Goal: Task Accomplishment & Management: Manage account settings

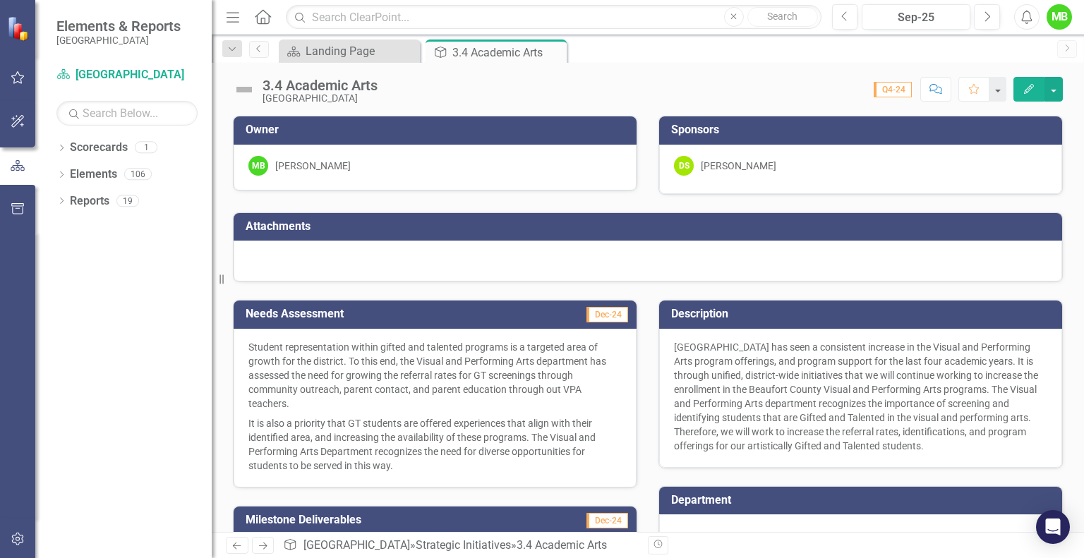
scroll to position [243, 0]
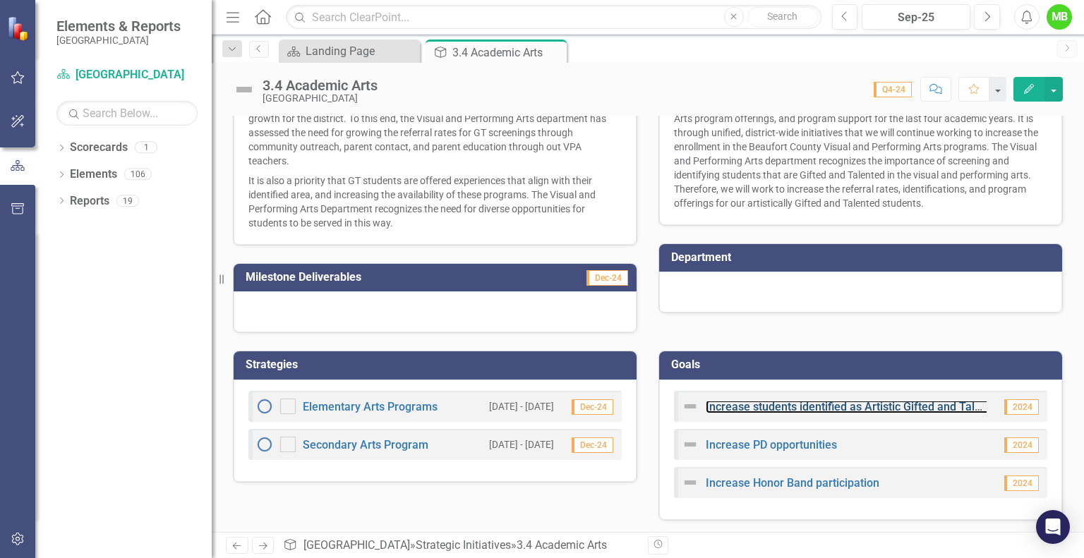
click at [952, 402] on link "Increase students identified as Artistic Gifted and Talented" at bounding box center [855, 406] width 298 height 13
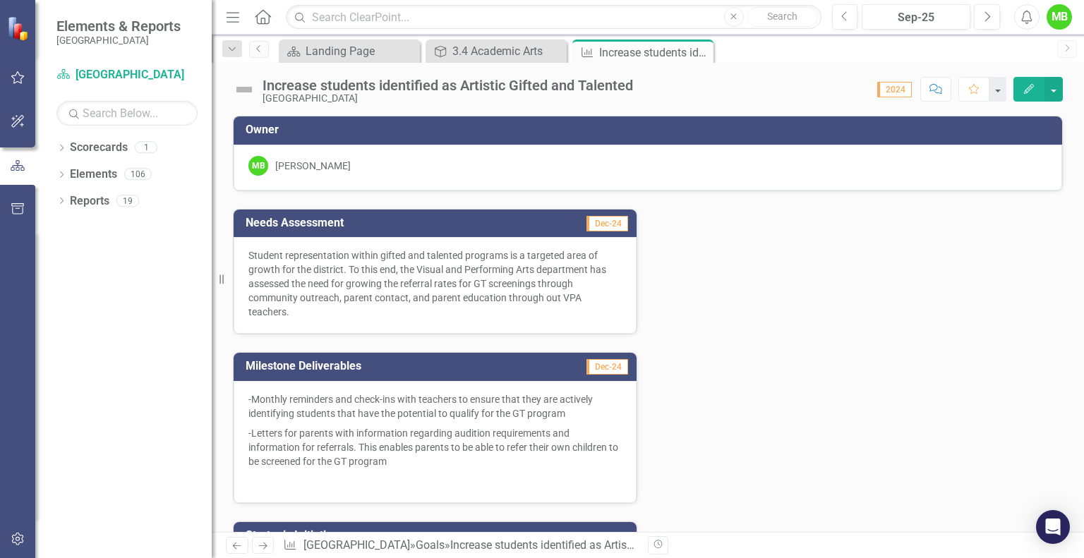
click at [1031, 85] on icon "button" at bounding box center [1029, 89] width 10 height 10
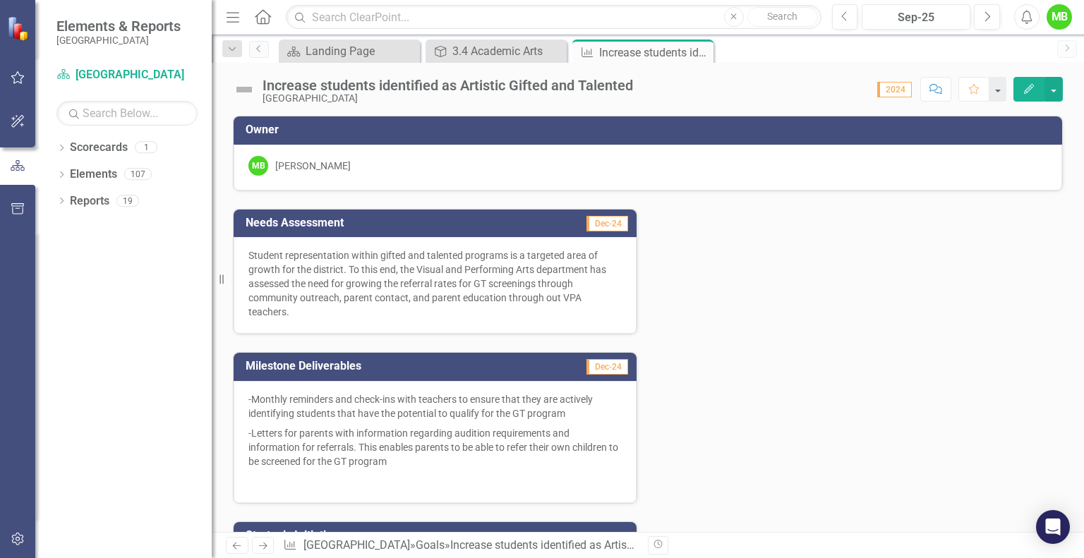
click at [422, 80] on div "Increase students identified as Artistic Gifted and Talented" at bounding box center [448, 86] width 371 height 16
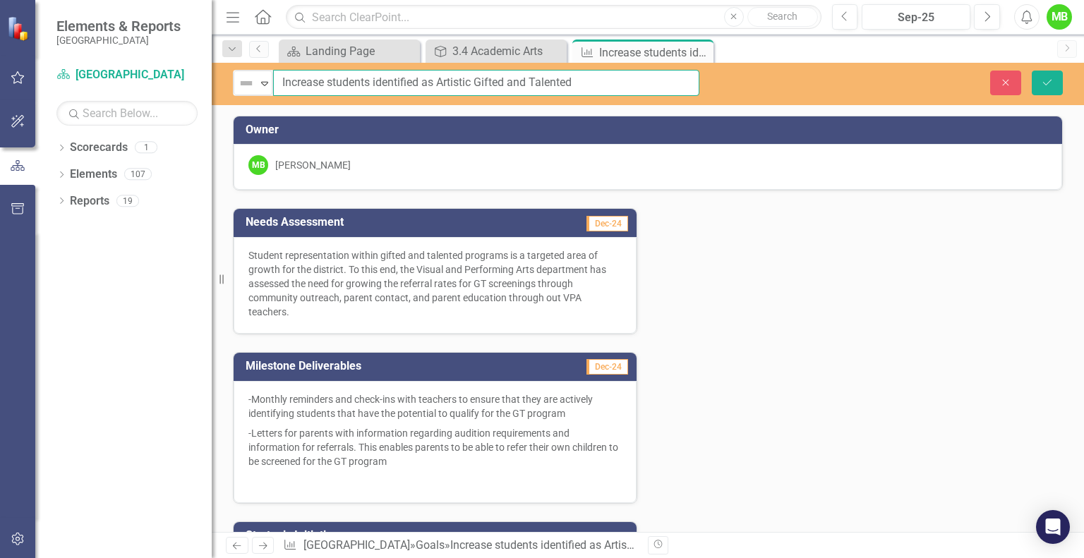
drag, startPoint x: 434, startPoint y: 80, endPoint x: 373, endPoint y: 83, distance: 61.5
click at [373, 83] on input "Increase students identified as Artistic Gifted and Talented" at bounding box center [486, 83] width 426 height 26
click at [613, 85] on input "Increase students participating in Artistic Gifted and Talented" at bounding box center [486, 83] width 426 height 26
type input "Increase students participating in Artistic Gifted and Talented screenings"
click at [1045, 80] on icon "Save" at bounding box center [1047, 83] width 13 height 10
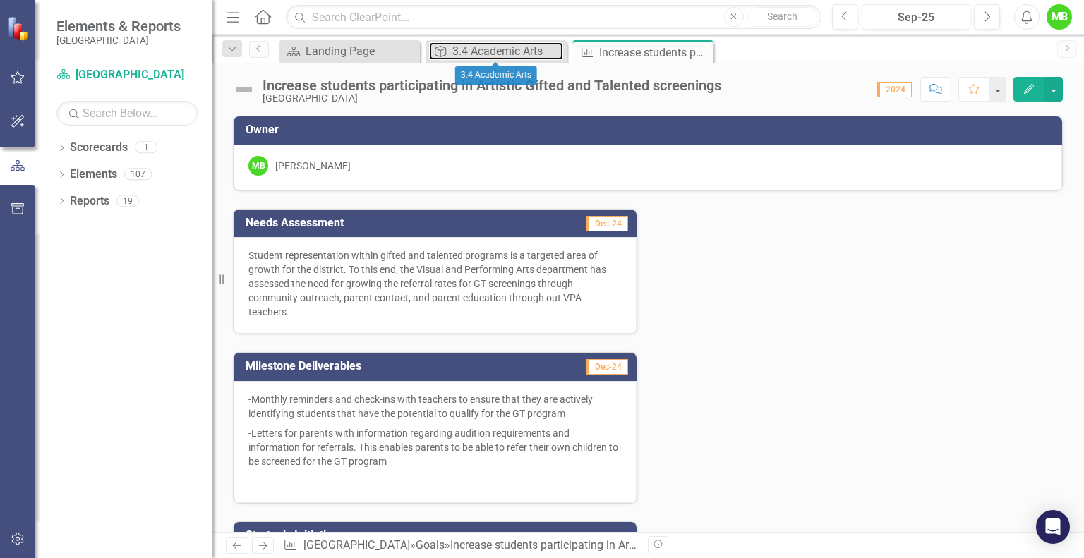
click at [501, 53] on div "3.4 Academic Arts" at bounding box center [507, 51] width 111 height 18
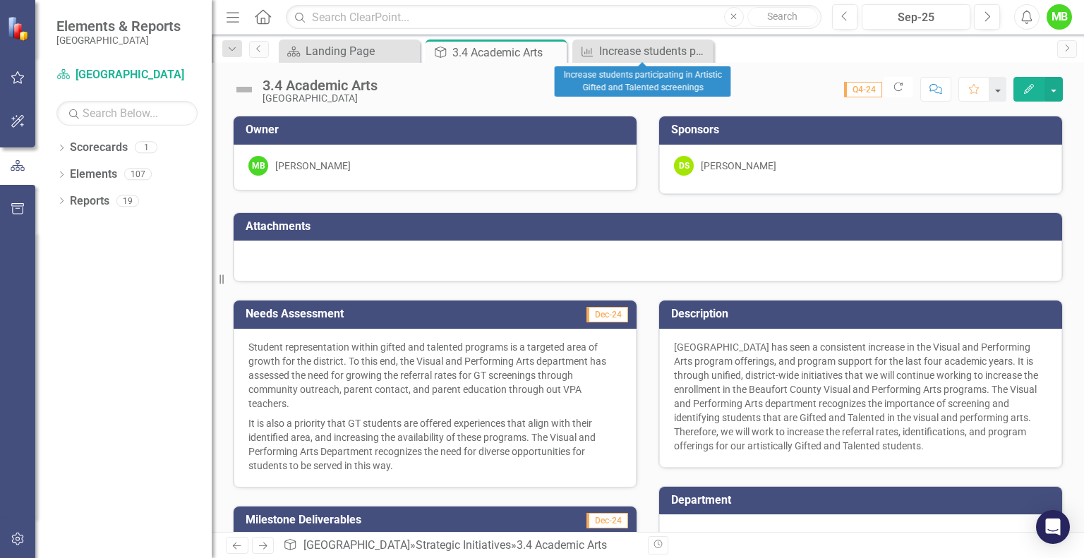
click at [0, 0] on icon at bounding box center [0, 0] width 0 height 0
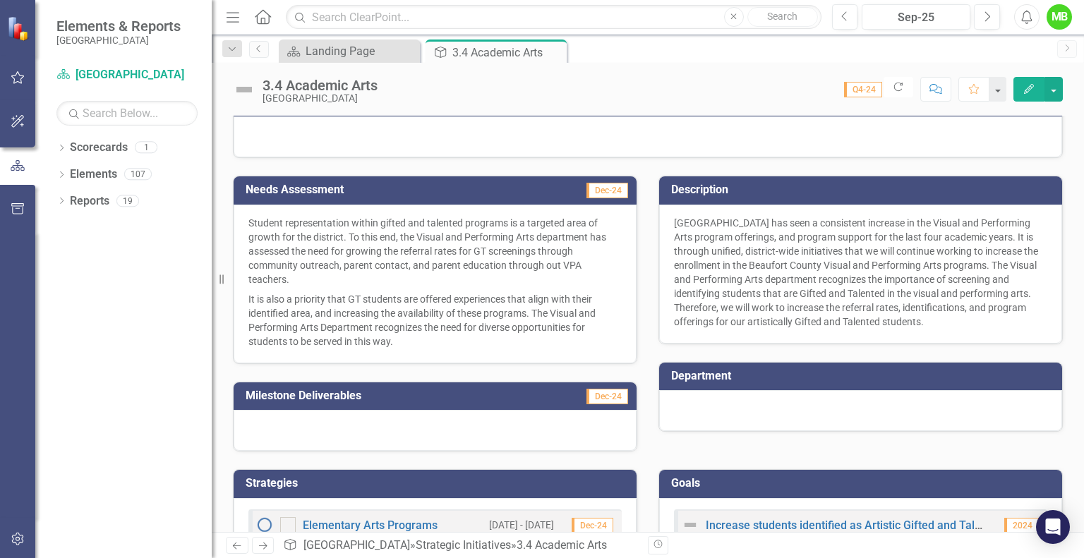
scroll to position [124, 0]
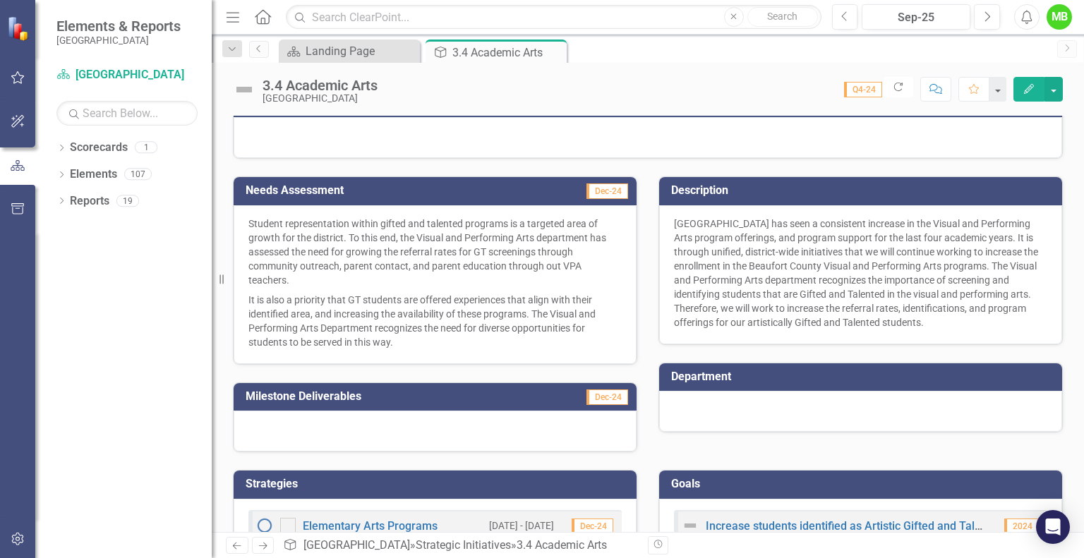
click at [534, 425] on div at bounding box center [435, 431] width 403 height 41
click at [989, 286] on div "[GEOGRAPHIC_DATA] has seen a consistent increase in the Visual and Performing A…" at bounding box center [860, 274] width 403 height 139
click at [1000, 319] on div "[GEOGRAPHIC_DATA] has seen a consistent increase in the Visual and Performing A…" at bounding box center [860, 274] width 403 height 139
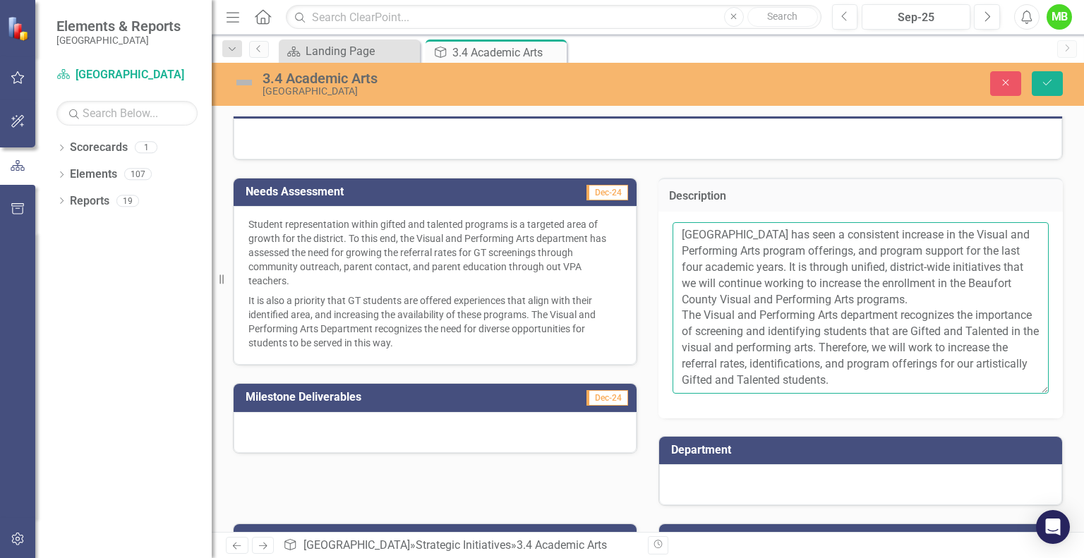
click at [929, 372] on textarea "[GEOGRAPHIC_DATA] has seen a consistent increase in the Visual and Performing A…" at bounding box center [861, 307] width 376 height 171
click at [926, 347] on textarea "[GEOGRAPHIC_DATA] has seen a consistent increase in the Visual and Performing A…" at bounding box center [861, 307] width 376 height 171
click at [785, 371] on textarea "[GEOGRAPHIC_DATA] has seen a consistent increase in the Visual and Performing A…" at bounding box center [861, 307] width 376 height 171
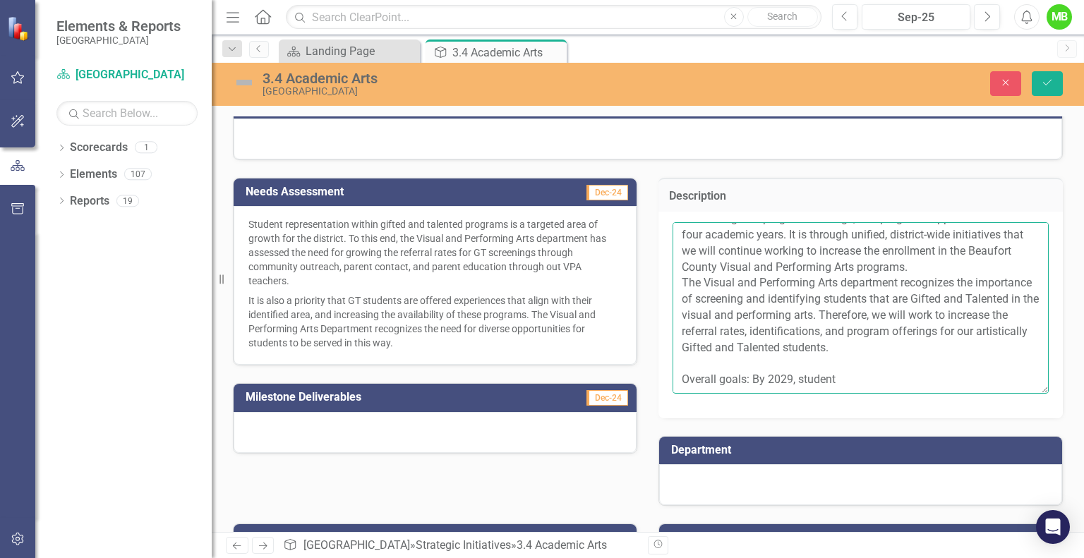
scroll to position [296, 0]
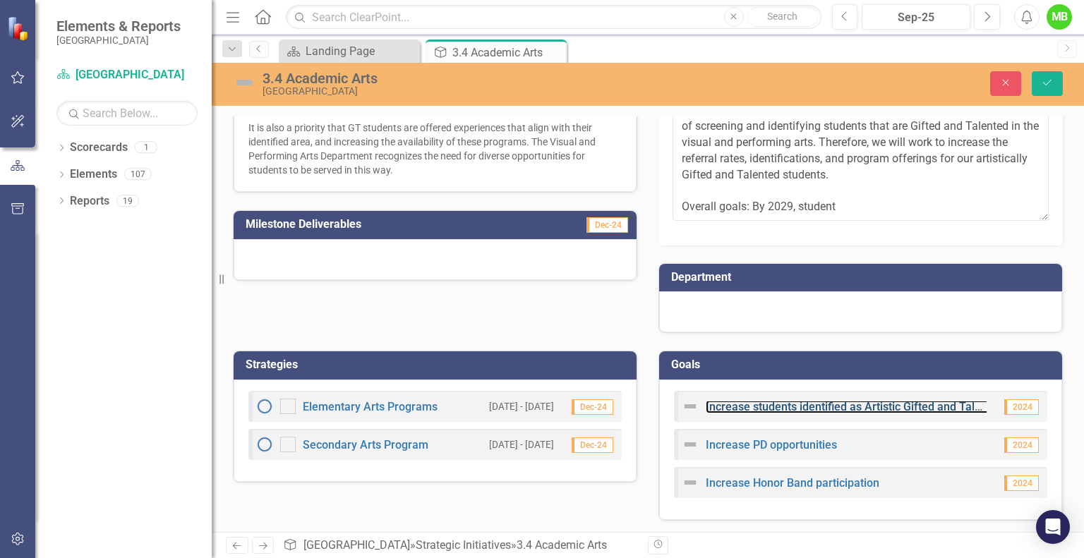
click at [869, 403] on link "Increase students identified as Artistic Gifted and Talented" at bounding box center [855, 406] width 298 height 13
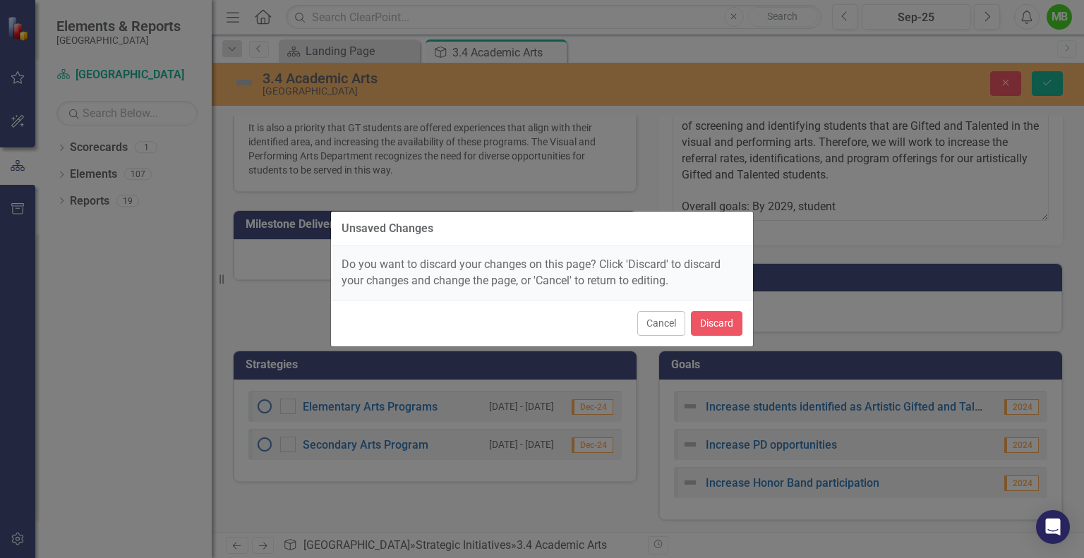
click at [664, 321] on button "Cancel" at bounding box center [661, 323] width 48 height 25
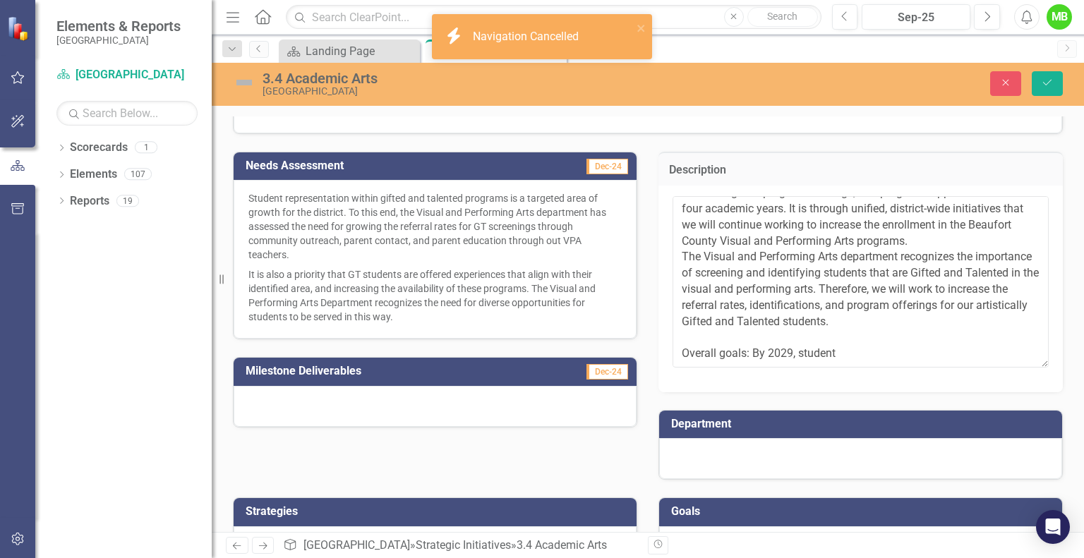
scroll to position [150, 0]
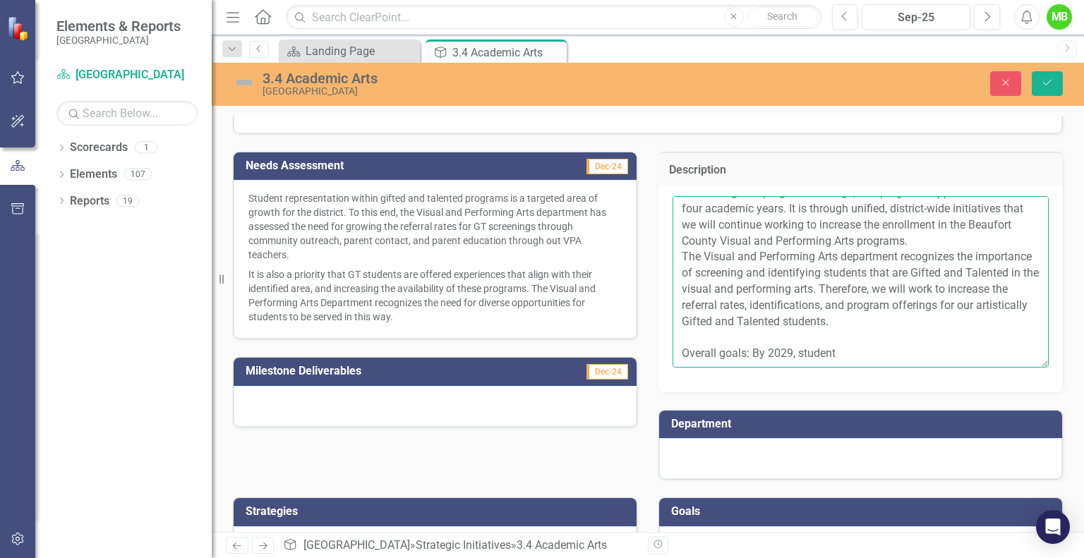
drag, startPoint x: 830, startPoint y: 332, endPoint x: 675, endPoint y: 334, distance: 155.3
click at [675, 334] on textarea "[GEOGRAPHIC_DATA] has seen a consistent increase in the Visual and Performing A…" at bounding box center [861, 281] width 376 height 171
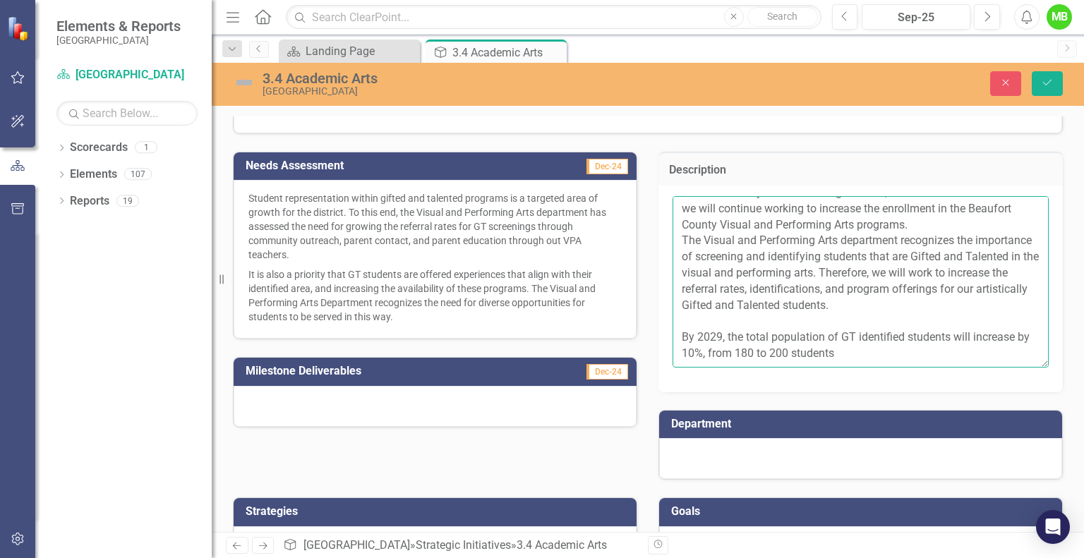
type textarea "[GEOGRAPHIC_DATA] has seen a consistent increase in the Visual and Performing A…"
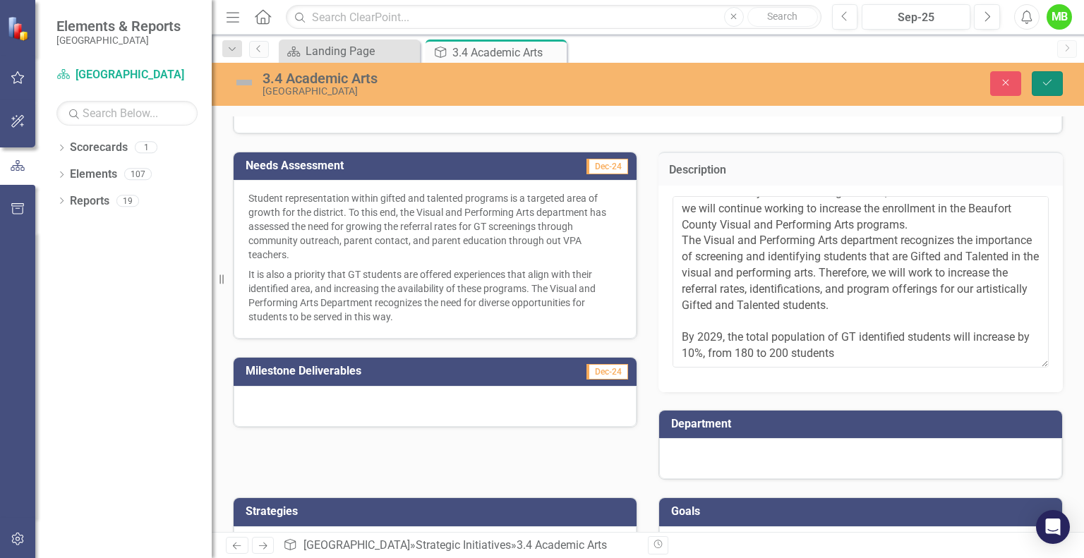
click at [1050, 83] on icon "Save" at bounding box center [1047, 83] width 13 height 10
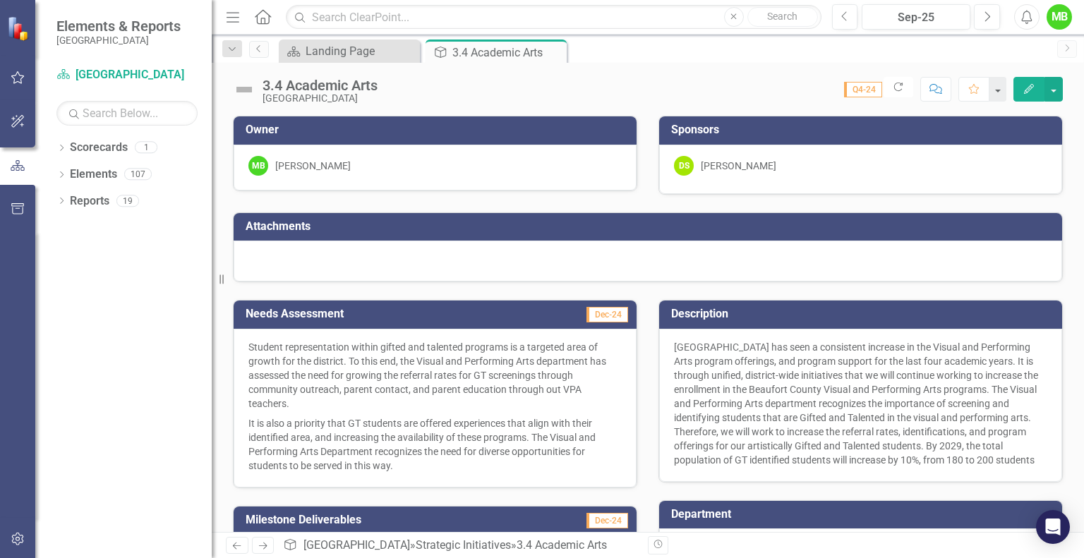
click at [904, 447] on span "[GEOGRAPHIC_DATA] has seen a consistent increase in the Visual and Performing A…" at bounding box center [856, 404] width 364 height 124
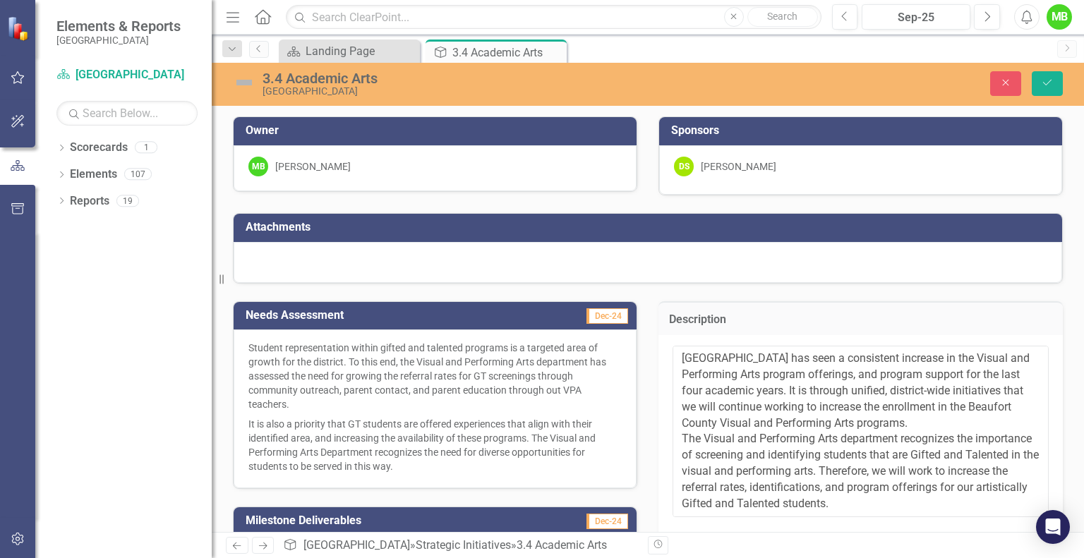
scroll to position [80, 0]
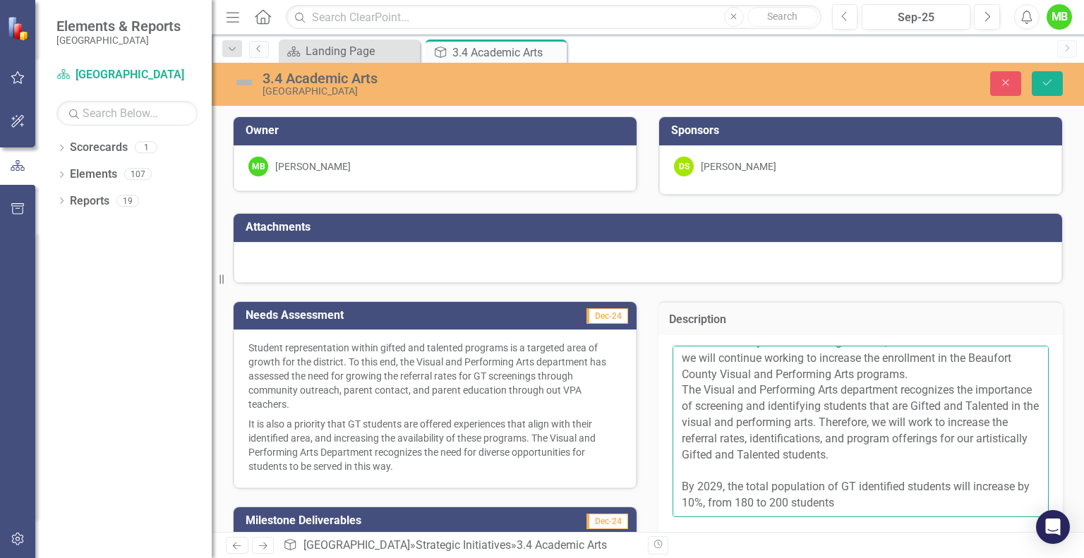
click at [930, 435] on textarea "[GEOGRAPHIC_DATA] has seen a consistent increase in the Visual and Performing A…" at bounding box center [861, 431] width 376 height 171
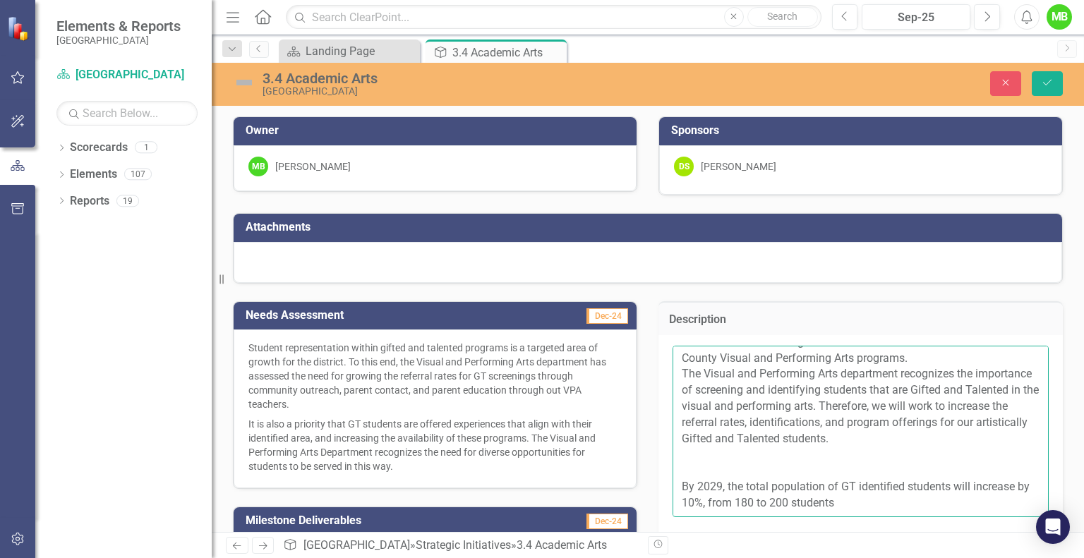
type textarea "[GEOGRAPHIC_DATA] has seen a consistent increase in the Visual and Performing A…"
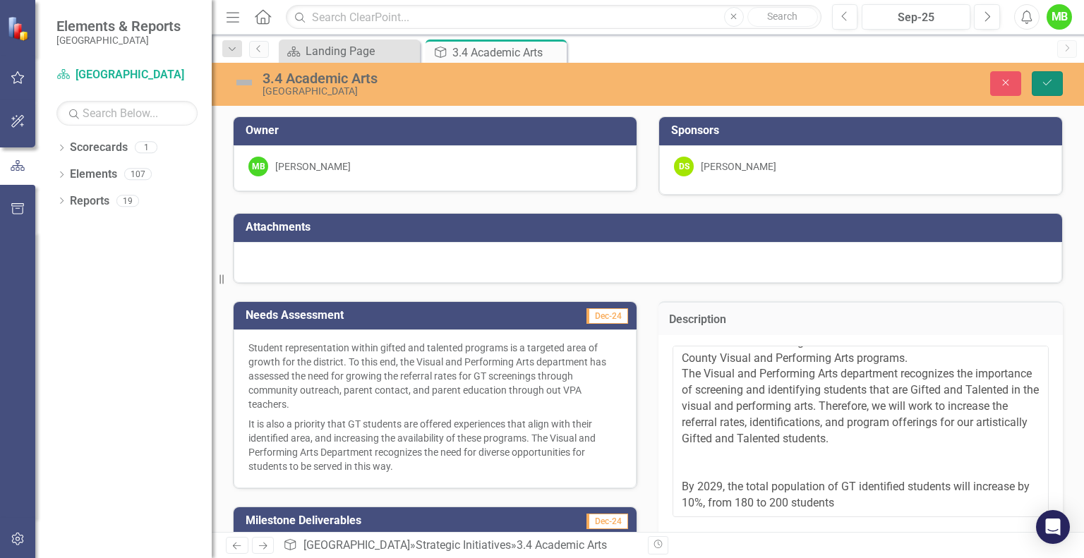
click at [1048, 81] on icon "Save" at bounding box center [1047, 83] width 13 height 10
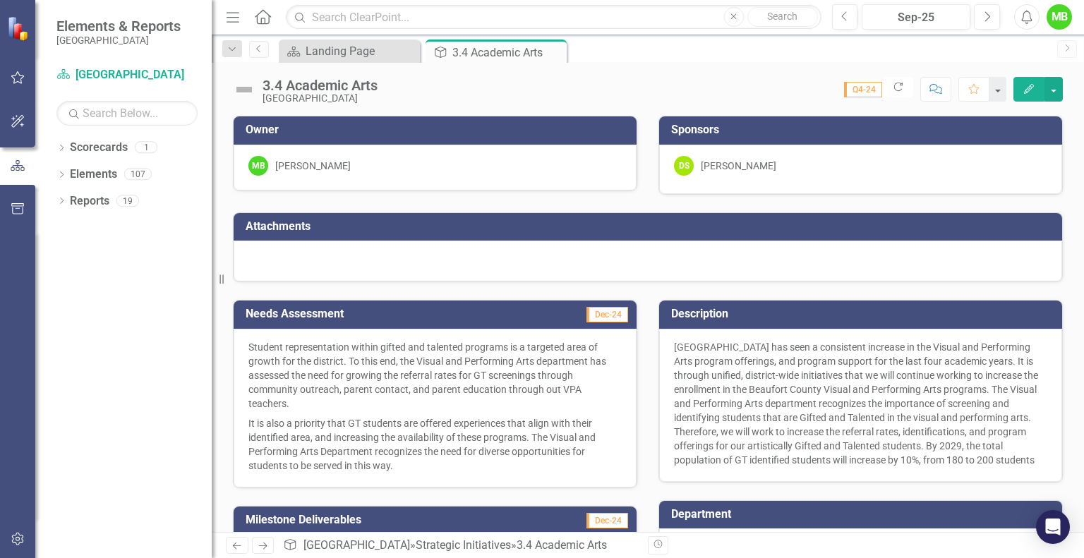
click at [865, 419] on span "[GEOGRAPHIC_DATA] has seen a consistent increase in the Visual and Performing A…" at bounding box center [856, 404] width 364 height 124
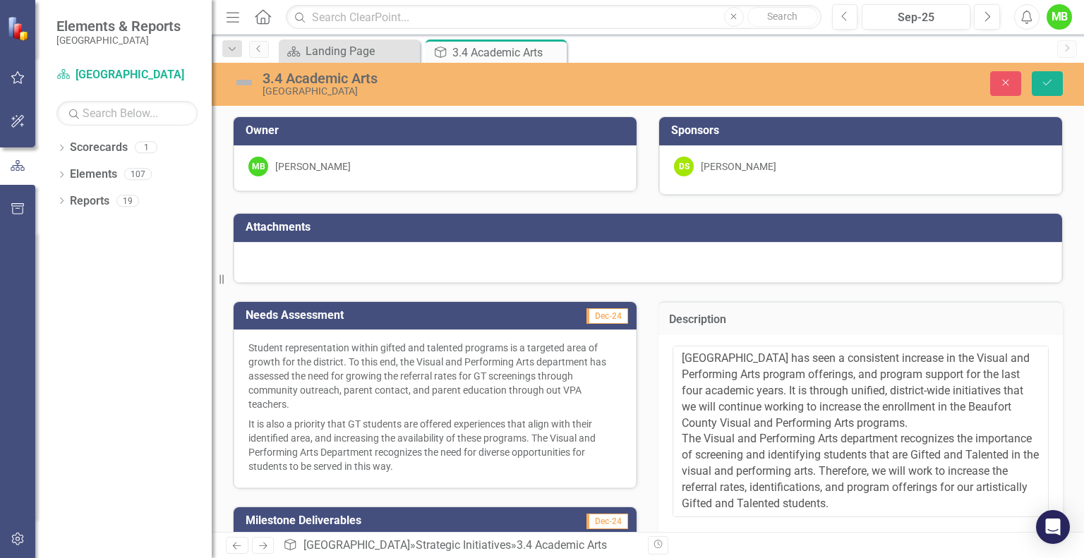
scroll to position [96, 0]
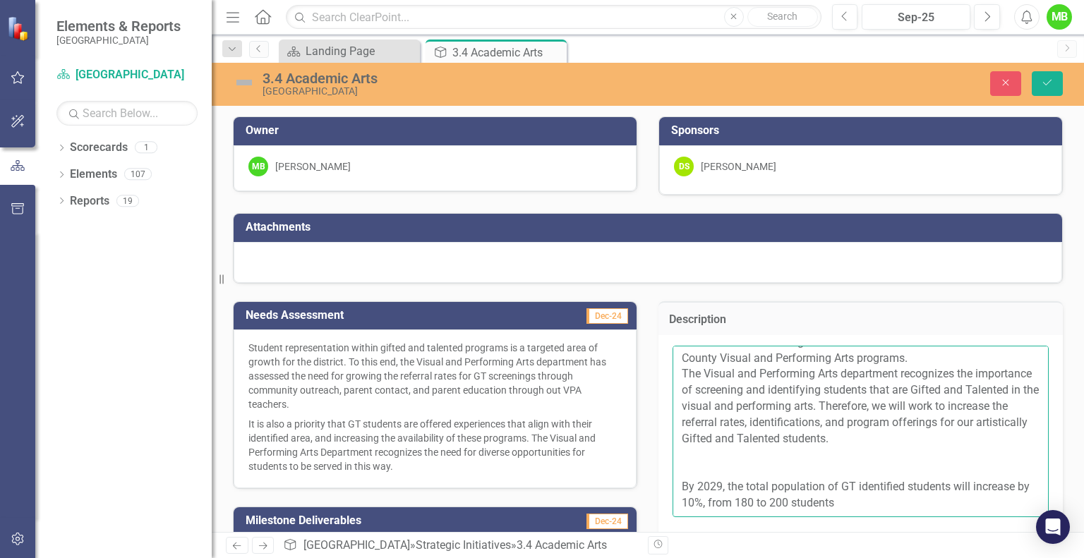
drag, startPoint x: 855, startPoint y: 487, endPoint x: 675, endPoint y: 468, distance: 181.0
click at [675, 468] on textarea "[GEOGRAPHIC_DATA] has seen a consistent increase in the Visual and Performing A…" at bounding box center [861, 431] width 376 height 171
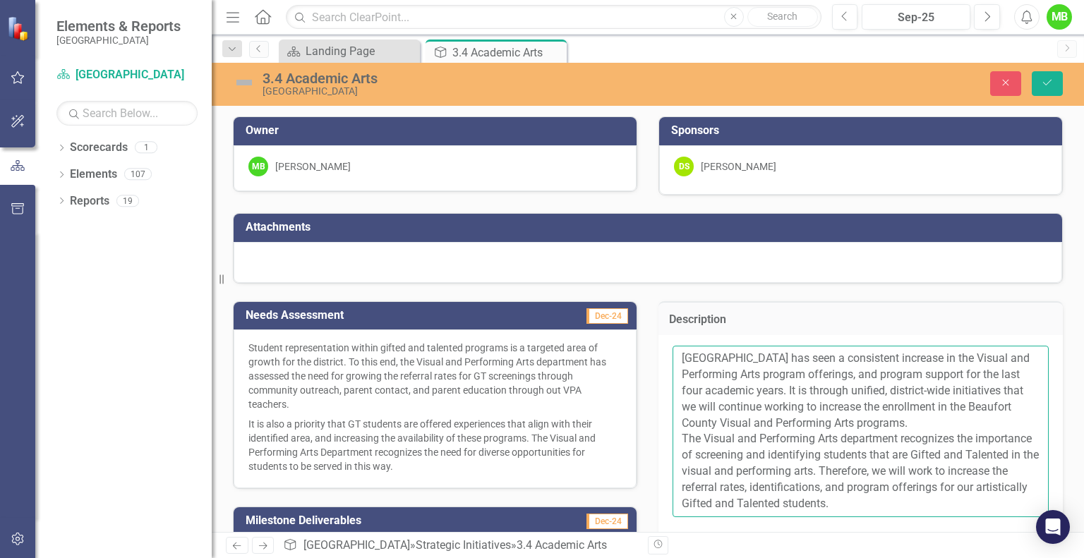
scroll to position [32, 0]
click at [755, 403] on textarea "[GEOGRAPHIC_DATA] has seen a consistent increase in the Visual and Performing A…" at bounding box center [861, 431] width 376 height 171
paste textarea "By 2029, the total population of GT identified students will increase by 10%, f…"
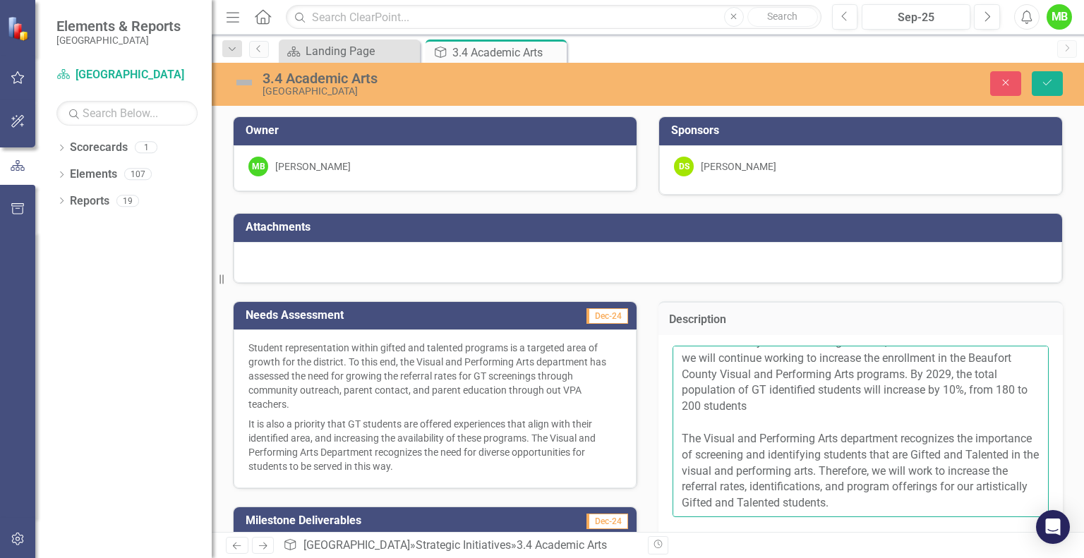
scroll to position [0, 0]
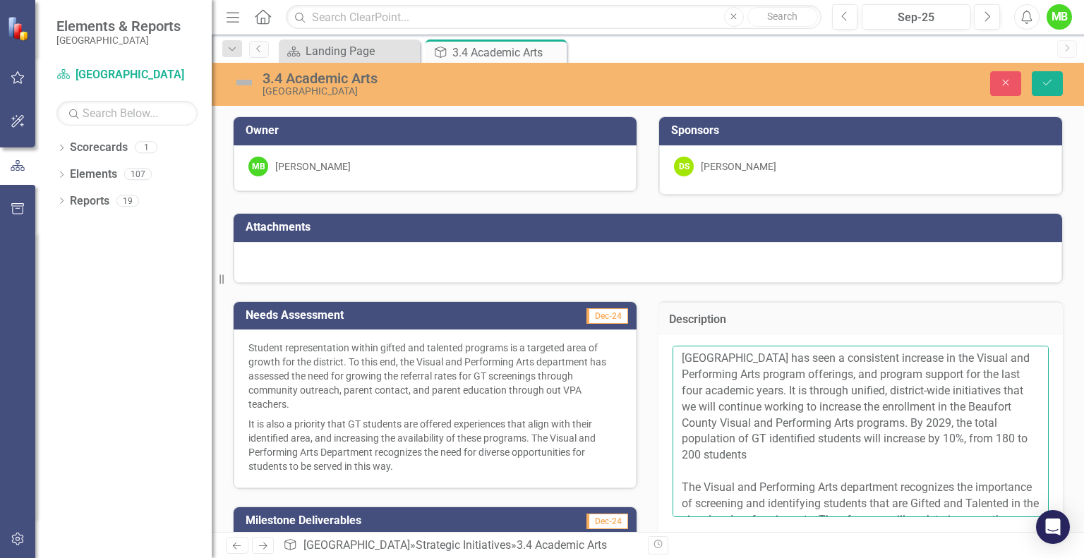
drag, startPoint x: 892, startPoint y: 453, endPoint x: 734, endPoint y: 440, distance: 158.7
click at [734, 440] on textarea "[GEOGRAPHIC_DATA] has seen a consistent increase in the Visual and Performing A…" at bounding box center [861, 431] width 376 height 171
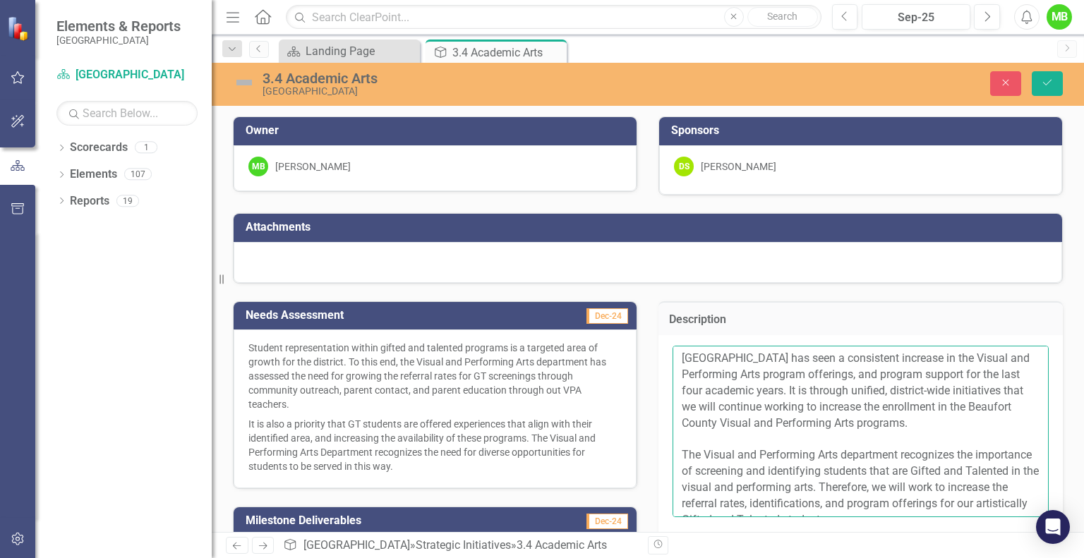
scroll to position [48, 0]
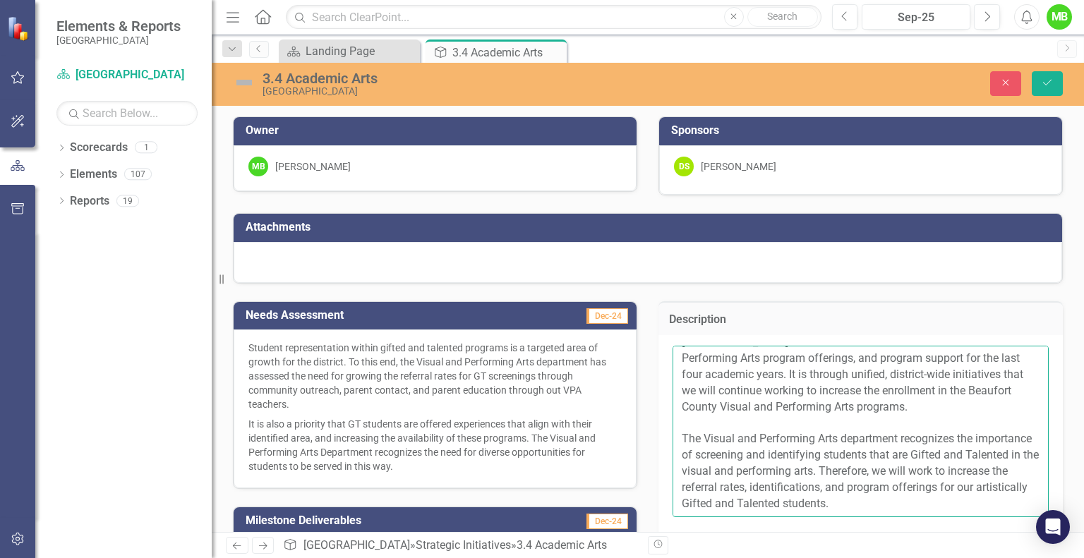
click at [928, 488] on textarea "[GEOGRAPHIC_DATA] has seen a consistent increase in the Visual and Performing A…" at bounding box center [861, 431] width 376 height 171
paste textarea "By 2029, the total population of GT identified students will increase by 10%, f…"
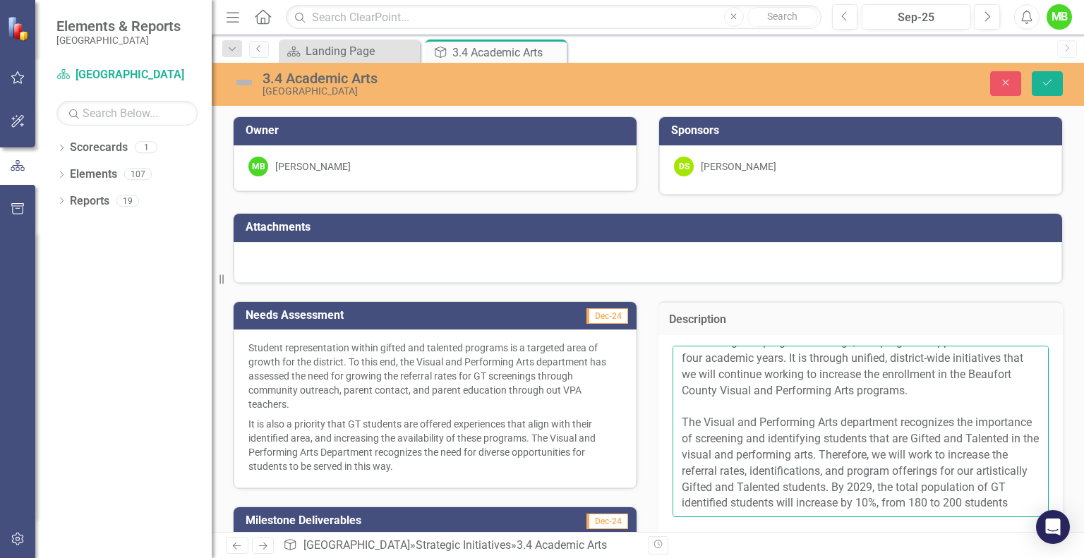
scroll to position [59, 0]
type textarea "[GEOGRAPHIC_DATA] has seen a consistent increase in the Visual and Performing A…"
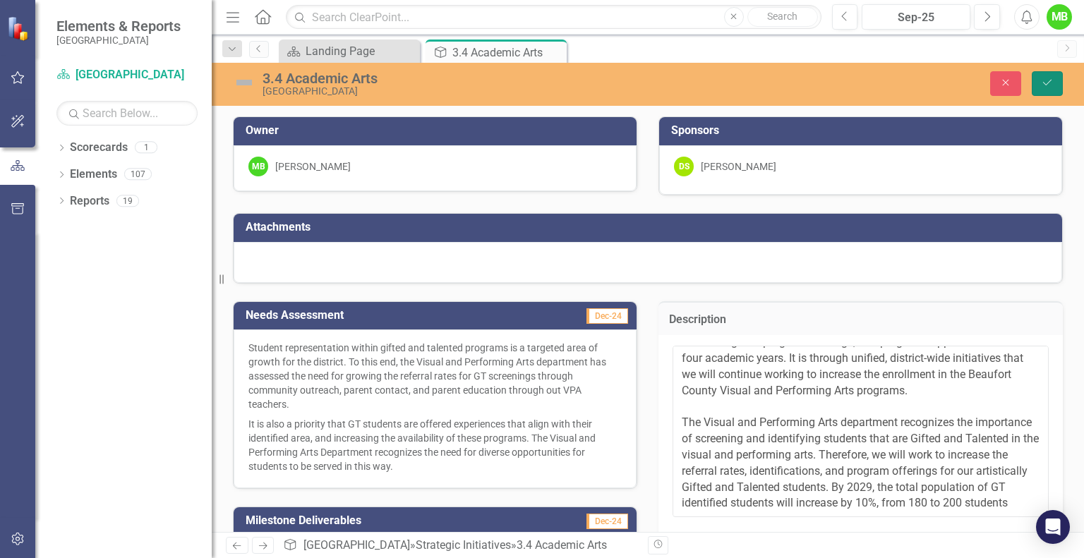
click at [1052, 85] on icon "Save" at bounding box center [1047, 83] width 13 height 10
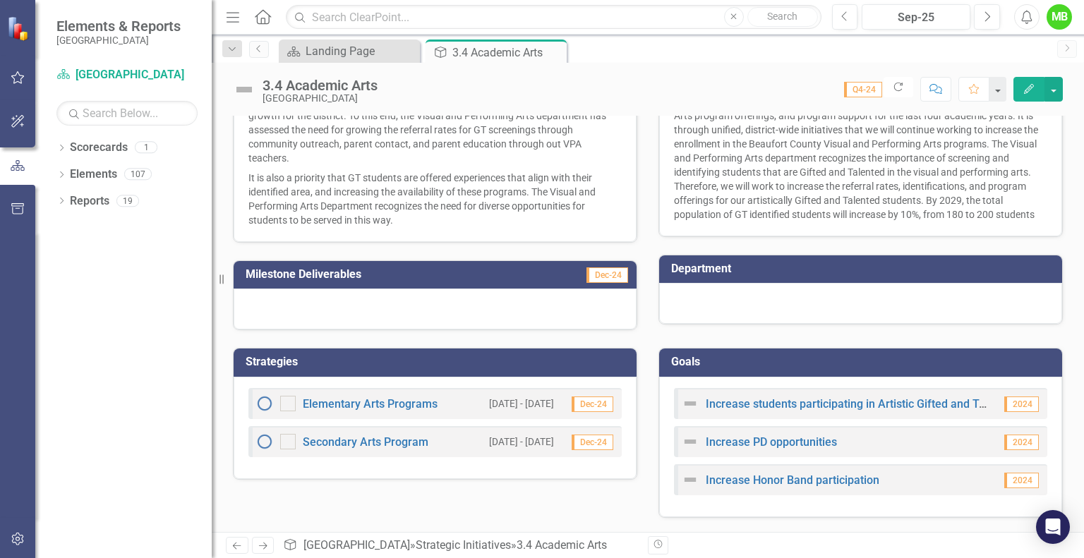
scroll to position [0, 0]
